Goal: Task Accomplishment & Management: Use online tool/utility

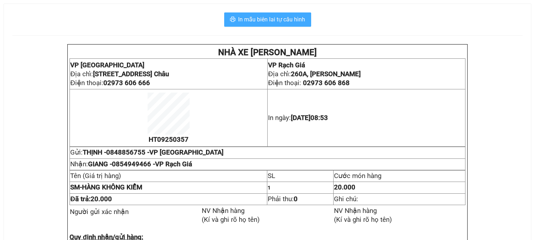
click at [279, 16] on span "In mẫu biên lai tự cấu hình" at bounding box center [272, 19] width 67 height 9
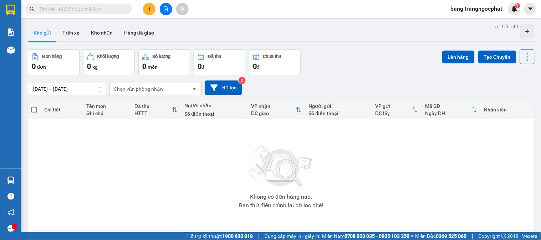
click at [95, 12] on input "text" at bounding box center [81, 9] width 84 height 8
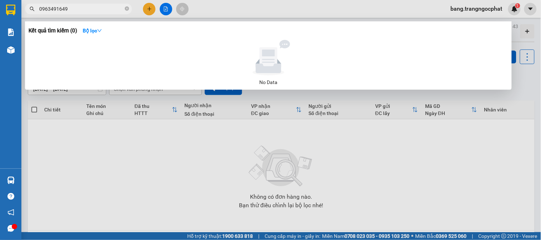
type input "0963491649"
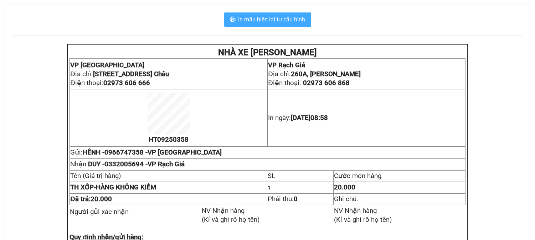
click at [270, 20] on span "In mẫu biên lai tự cấu hình" at bounding box center [272, 19] width 67 height 9
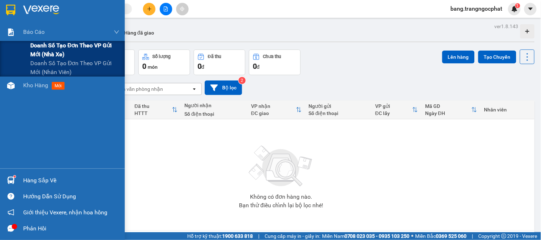
click at [51, 48] on span "Doanh số tạo đơn theo VP gửi mới (nhà xe)" at bounding box center [74, 50] width 89 height 18
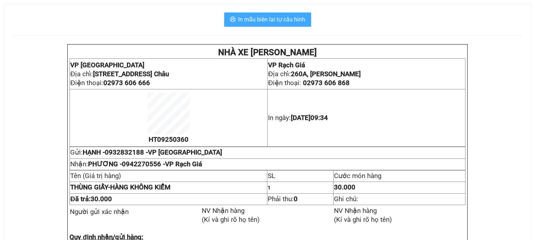
click at [293, 19] on span "In mẫu biên lai tự cấu hình" at bounding box center [272, 19] width 67 height 9
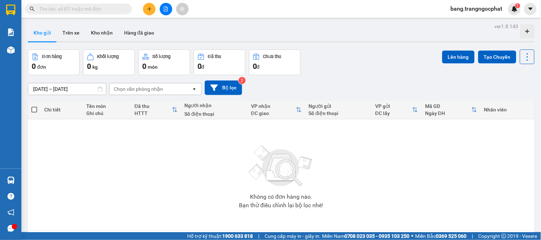
scroll to position [33, 0]
